Goal: Navigation & Orientation: Understand site structure

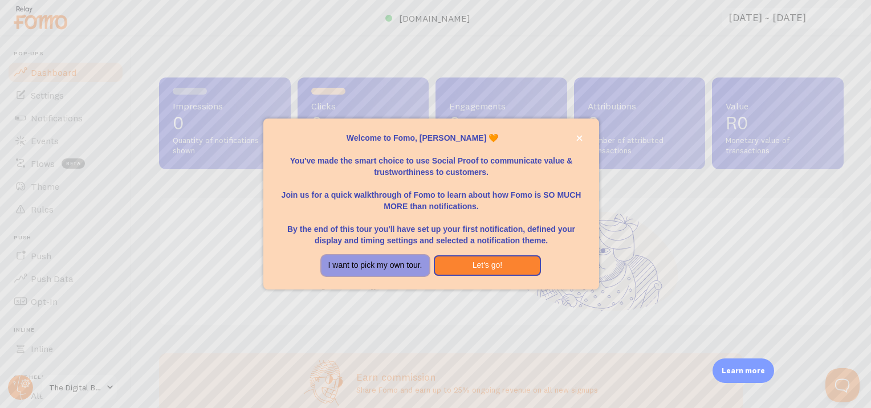
click at [421, 265] on button "I want to pick my own tour." at bounding box center [376, 265] width 108 height 21
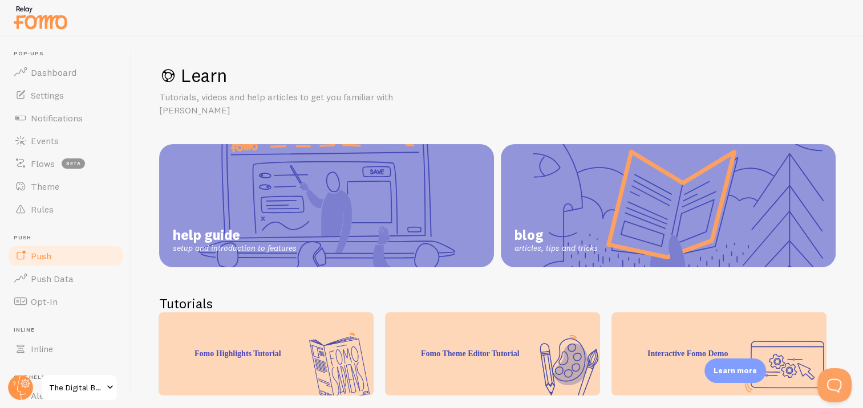
click at [46, 251] on span "Push" at bounding box center [41, 255] width 21 height 11
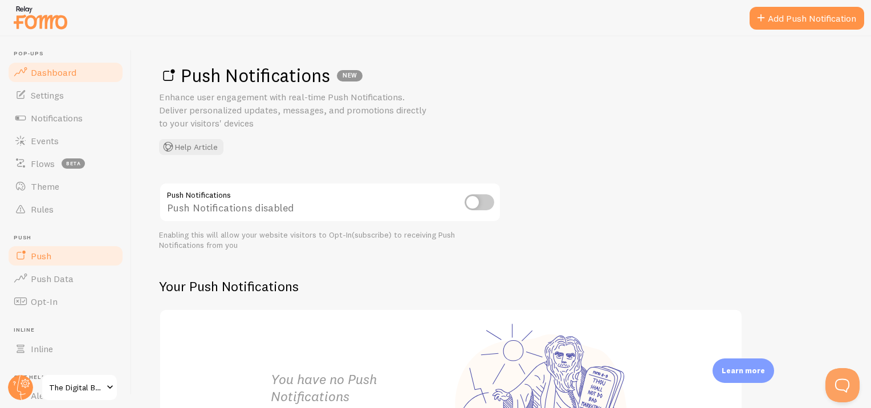
click at [78, 83] on link "Dashboard" at bounding box center [65, 72] width 117 height 23
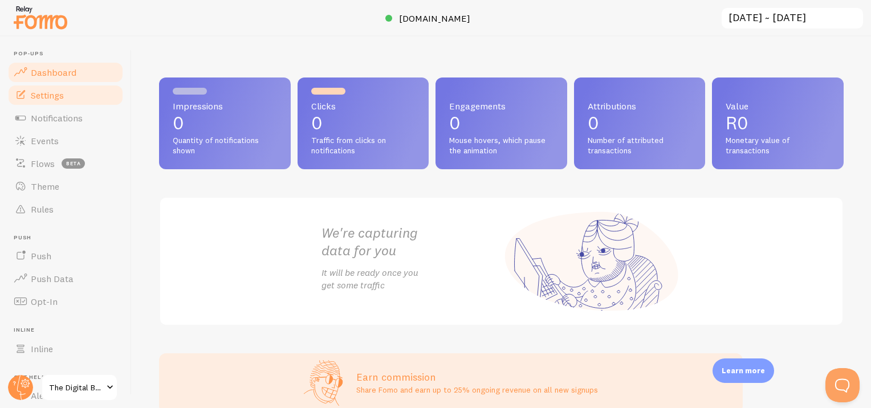
click at [73, 90] on link "Settings" at bounding box center [65, 95] width 117 height 23
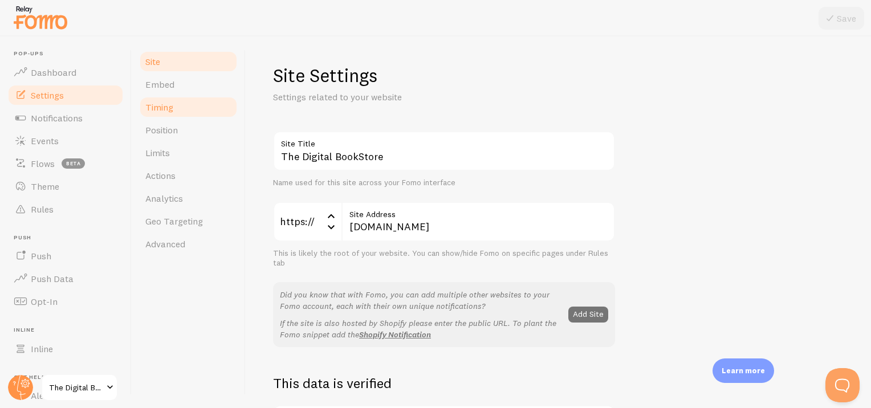
click at [158, 102] on span "Timing" at bounding box center [159, 106] width 28 height 11
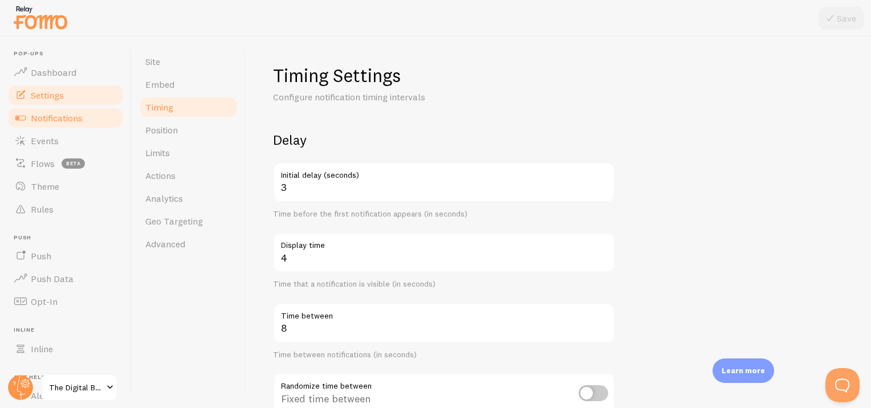
click at [83, 126] on link "Notifications" at bounding box center [65, 118] width 117 height 23
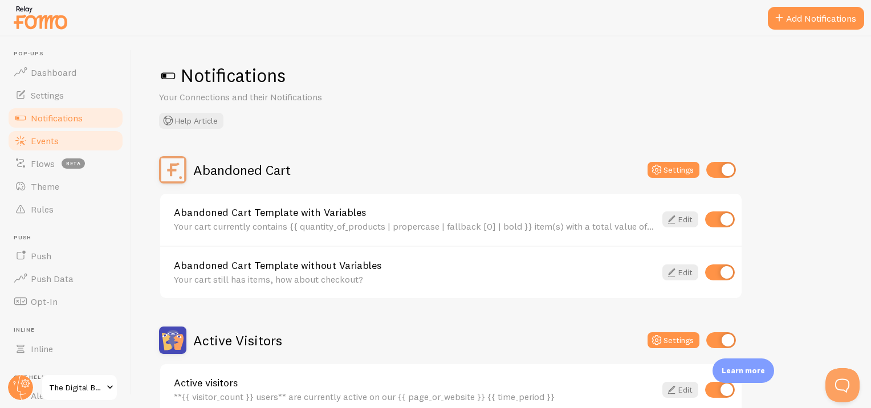
click at [55, 141] on span "Events" at bounding box center [45, 140] width 28 height 11
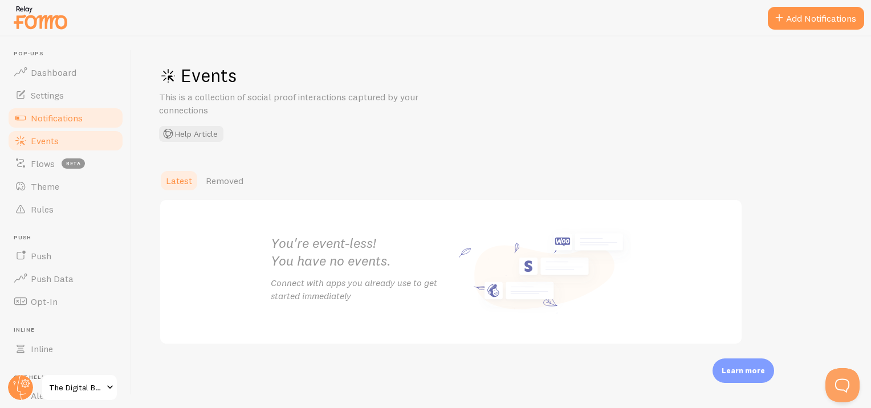
click at [54, 121] on span "Notifications" at bounding box center [57, 117] width 52 height 11
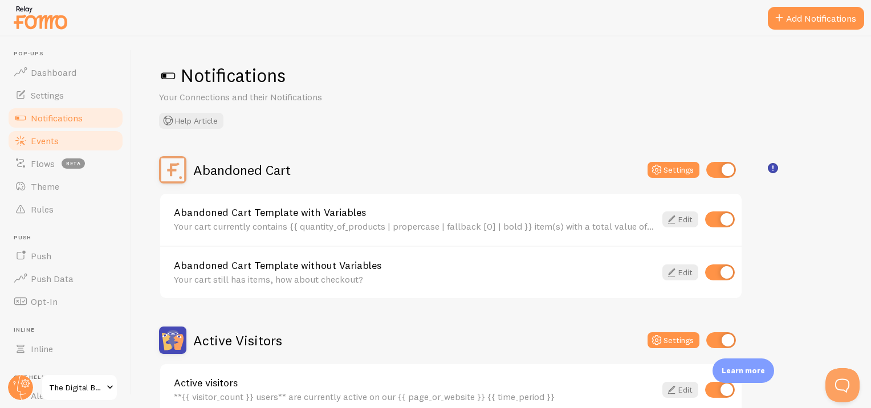
click at [41, 147] on link "Events" at bounding box center [65, 140] width 117 height 23
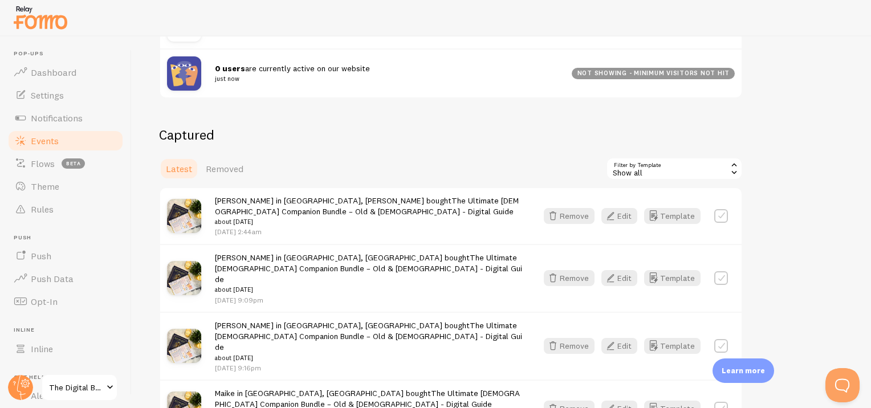
scroll to position [208, 0]
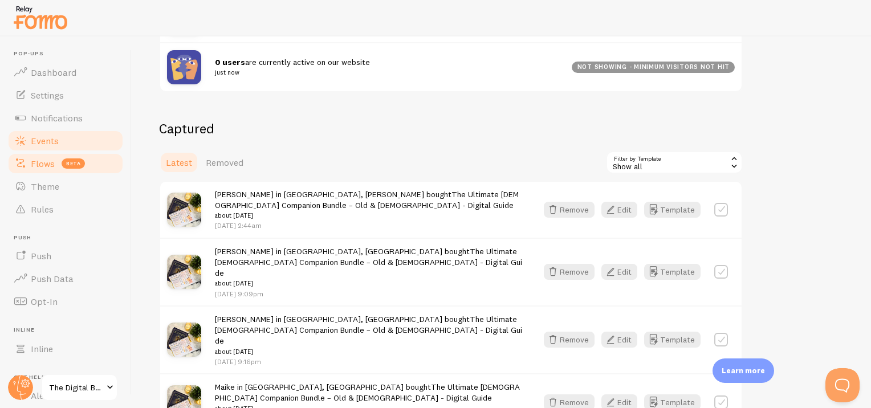
click at [39, 160] on span "Flows" at bounding box center [43, 163] width 24 height 11
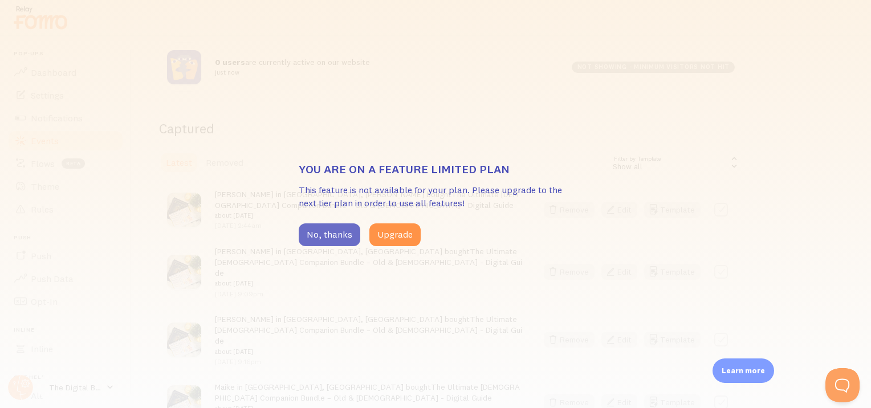
click at [310, 231] on button "No, thanks" at bounding box center [330, 234] width 62 height 23
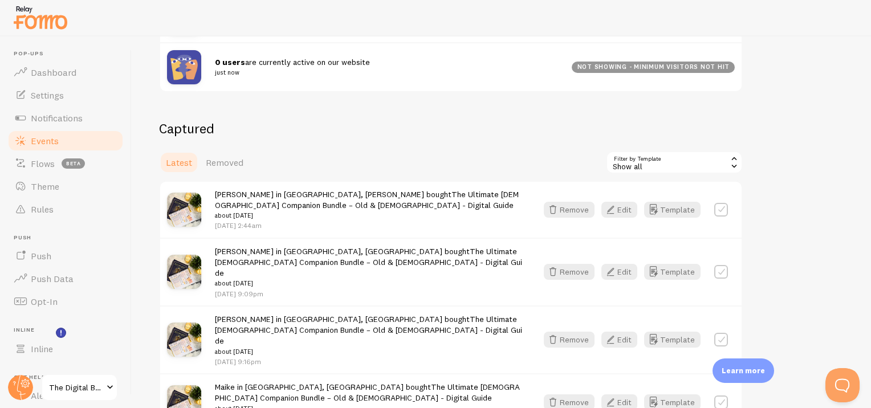
scroll to position [86, 0]
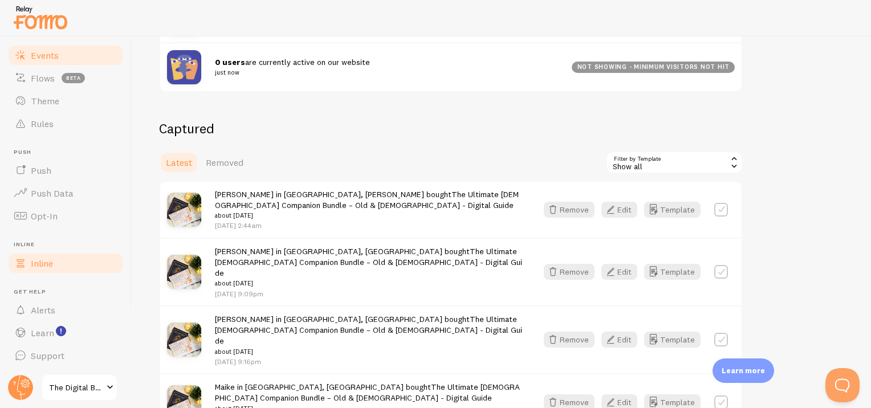
click at [55, 263] on link "Inline" at bounding box center [65, 263] width 117 height 23
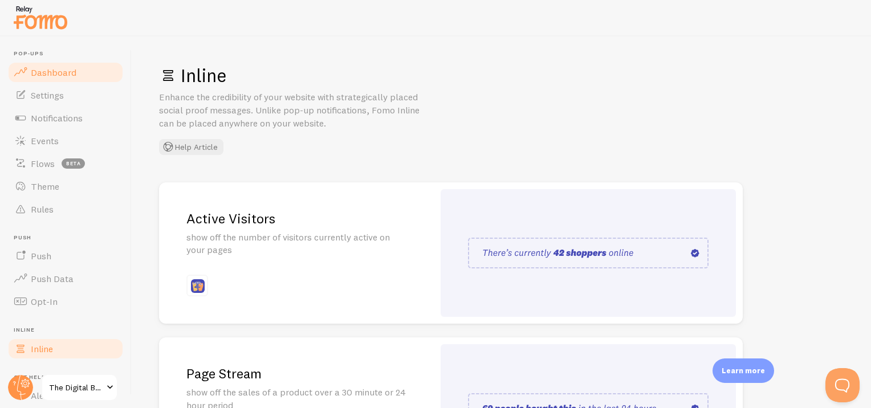
click at [91, 71] on link "Dashboard" at bounding box center [65, 72] width 117 height 23
